Goal: Check status: Check status

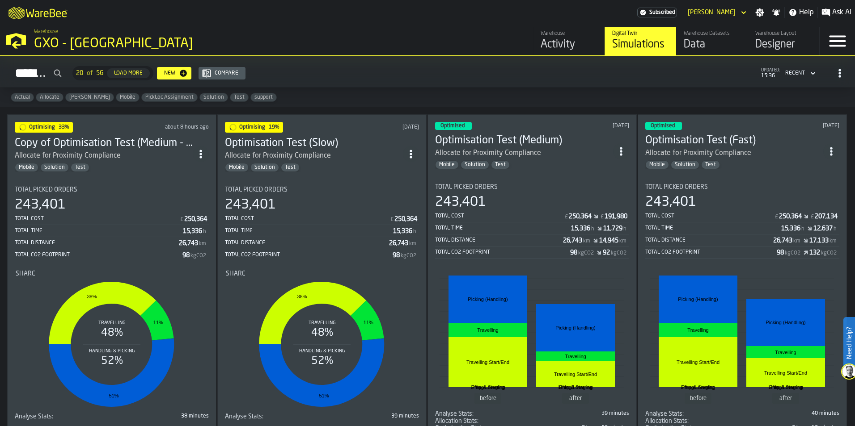
click at [152, 203] on div "243,401" at bounding box center [112, 205] width 194 height 16
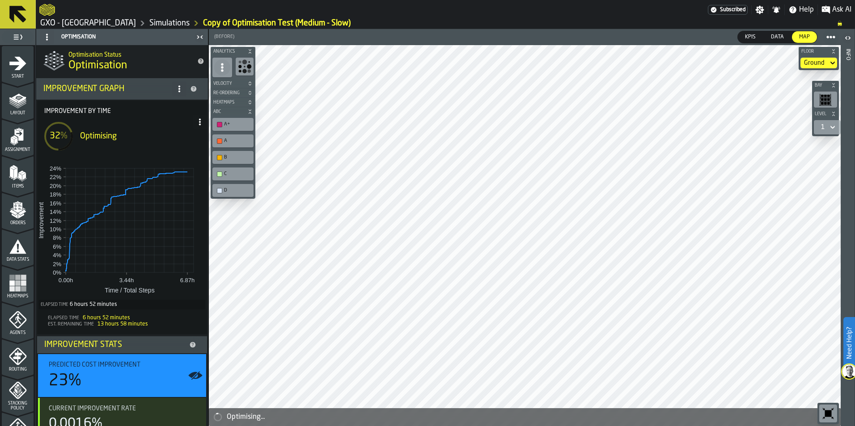
click at [154, 25] on link "Simulations" at bounding box center [169, 23] width 40 height 10
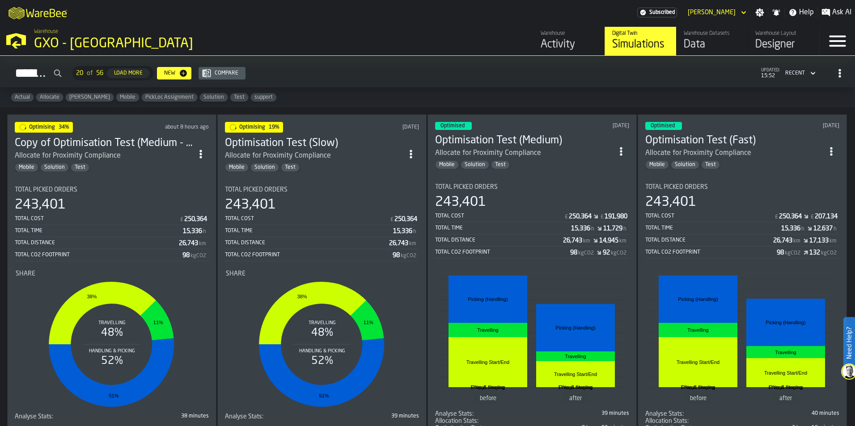
click at [156, 233] on div "Total Time" at bounding box center [99, 231] width 168 height 6
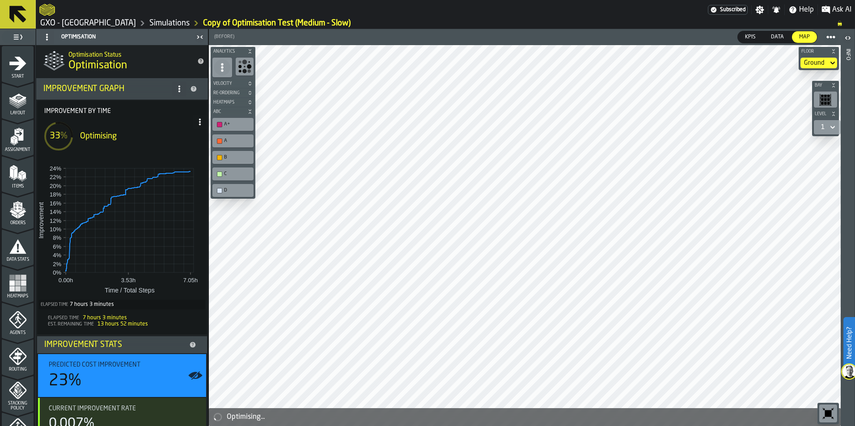
click at [149, 22] on link "Simulations" at bounding box center [169, 23] width 40 height 10
